Goal: Download file/media

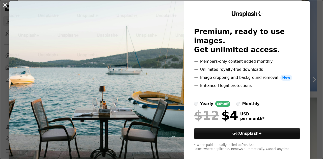
scroll to position [18, 0]
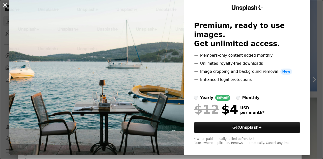
click at [312, 18] on div "An X shape Unsplash+ Premium, ready to use images. Get unlimited access. A plus…" at bounding box center [161, 79] width 323 height 159
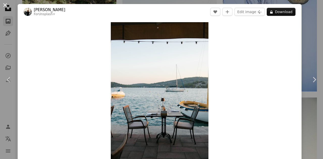
click at [4, 4] on button "An X shape" at bounding box center [5, 5] width 6 height 6
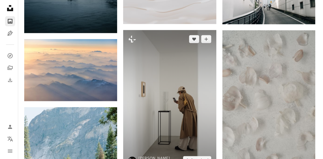
scroll to position [227, 0]
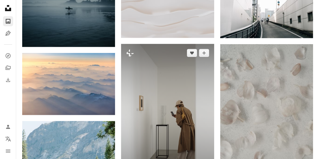
click at [150, 87] on img at bounding box center [167, 113] width 93 height 139
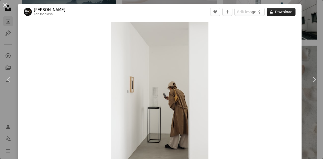
click at [272, 11] on button "A lock Download" at bounding box center [281, 12] width 29 height 8
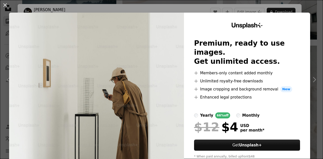
click at [287, 7] on div "An X shape Unsplash+ Premium, ready to use images. Get unlimited access. A plus…" at bounding box center [161, 79] width 323 height 159
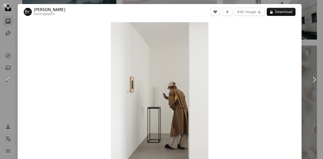
click at [5, 5] on button "An X shape" at bounding box center [5, 5] width 6 height 6
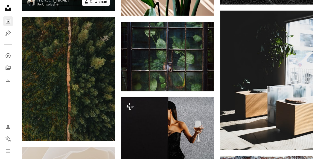
scroll to position [1792, 0]
